Goal: Task Accomplishment & Management: Manage account settings

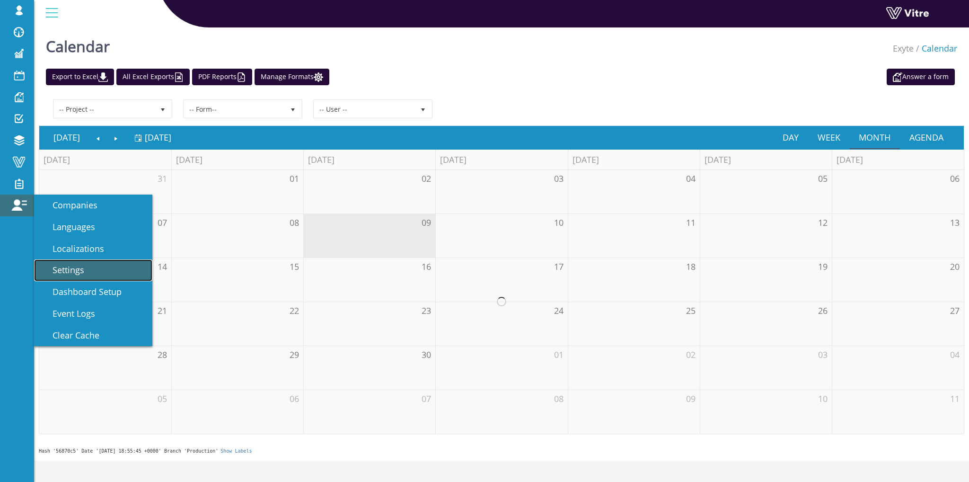
click at [87, 273] on link "Settings" at bounding box center [93, 270] width 118 height 22
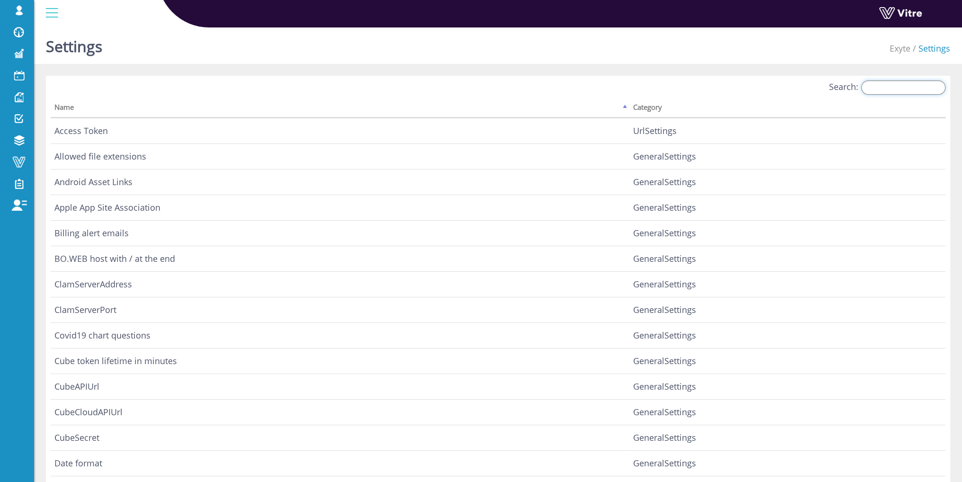
click at [921, 84] on input "Search:" at bounding box center [903, 87] width 84 height 14
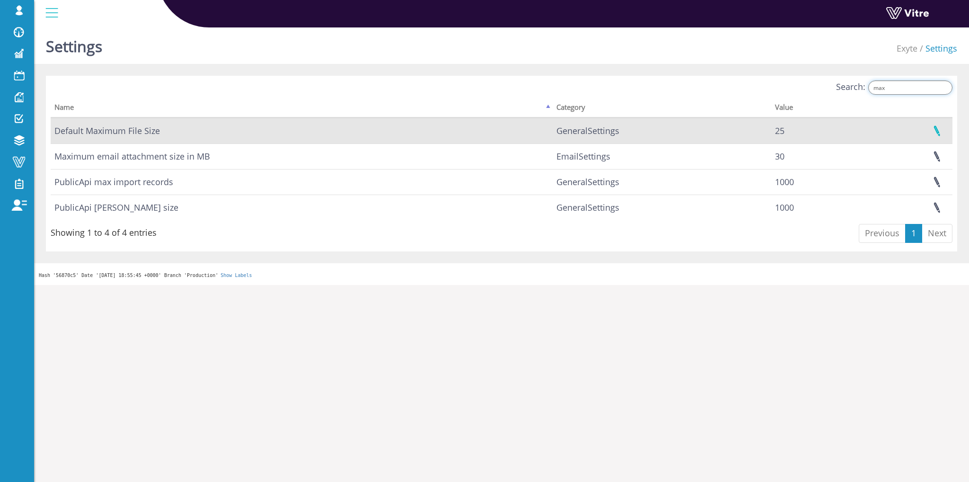
type input "max"
click at [933, 129] on link at bounding box center [937, 130] width 24 height 25
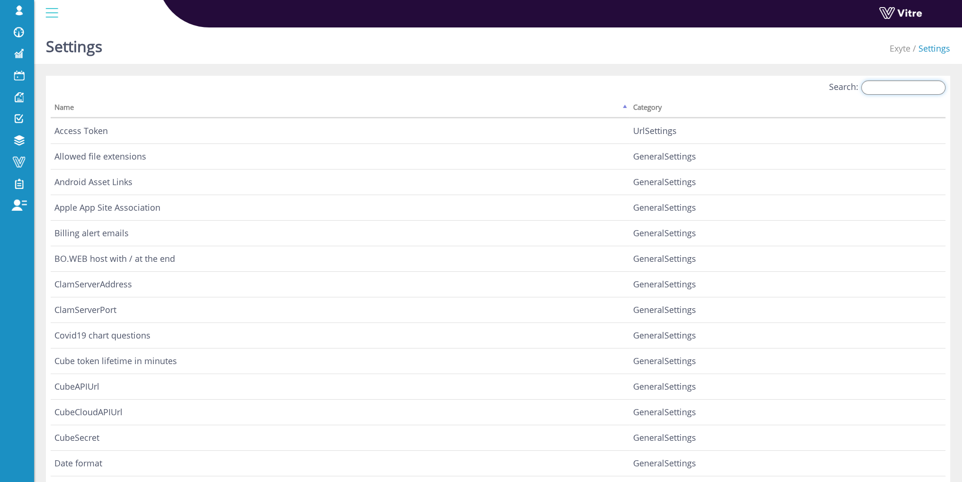
click at [882, 89] on input "Search:" at bounding box center [903, 87] width 84 height 14
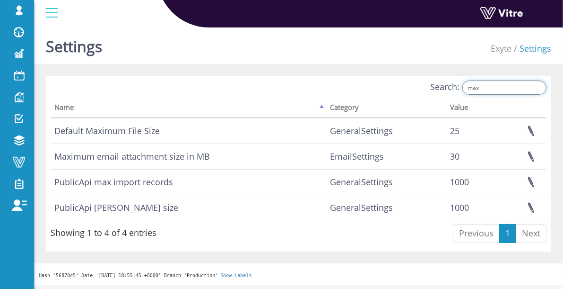
type input "max"
